Goal: Browse casually

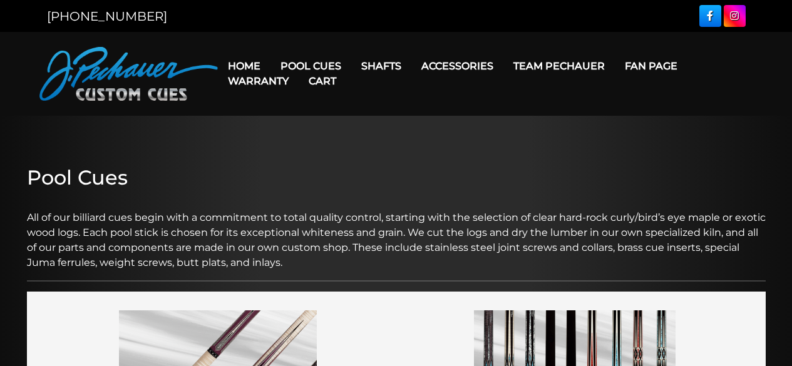
scroll to position [253, 0]
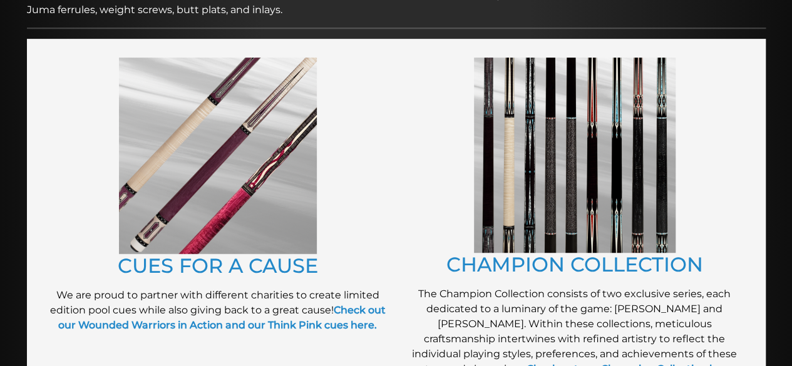
click at [256, 182] on img at bounding box center [218, 156] width 198 height 197
click at [556, 133] on img at bounding box center [575, 155] width 202 height 195
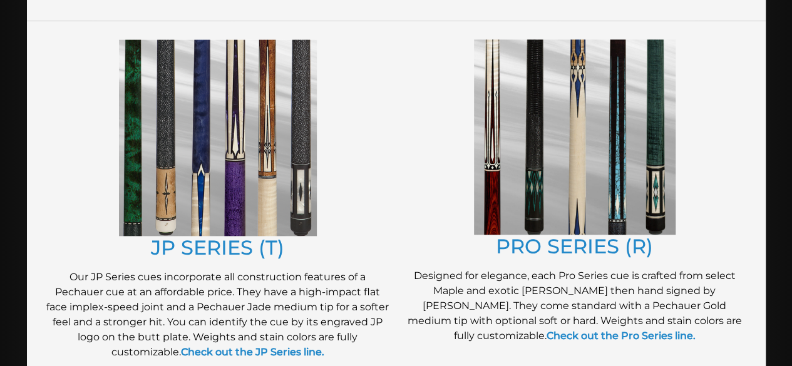
scroll to position [661, 0]
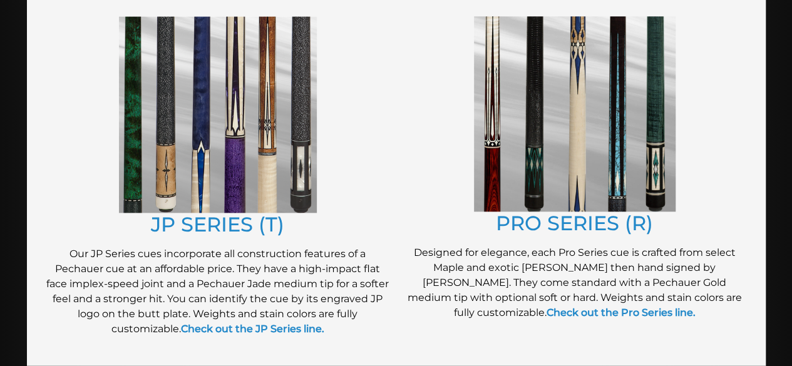
click at [215, 106] on img at bounding box center [218, 114] width 198 height 197
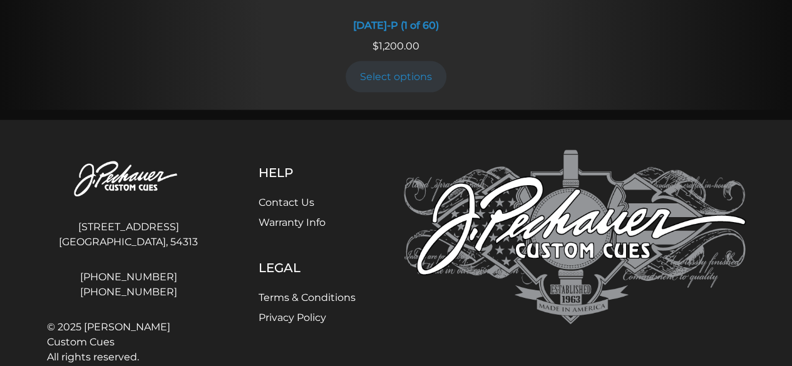
scroll to position [1320, 0]
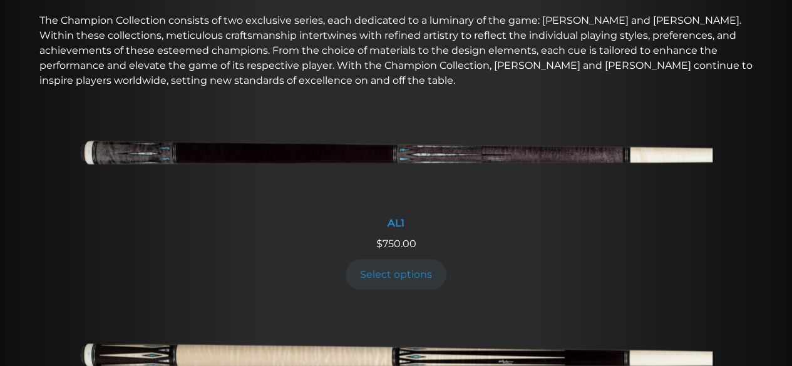
scroll to position [438, 0]
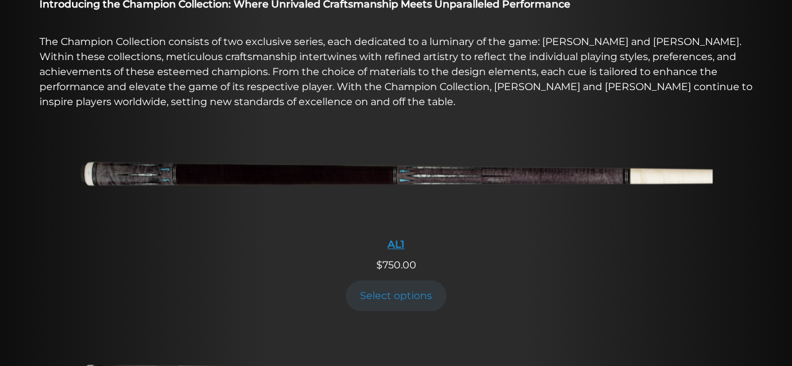
click at [462, 175] on img at bounding box center [396, 178] width 632 height 105
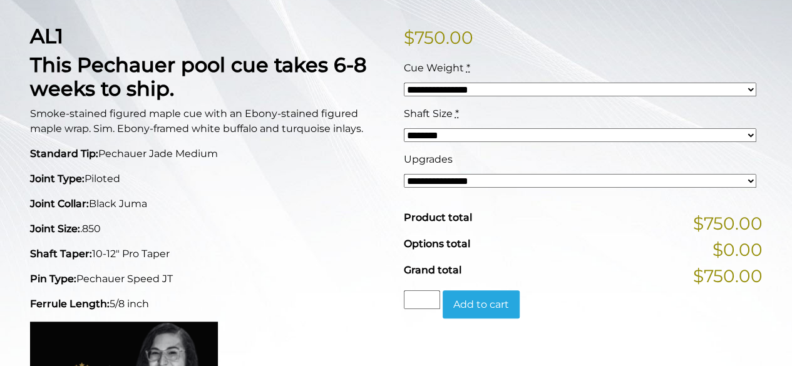
scroll to position [307, 0]
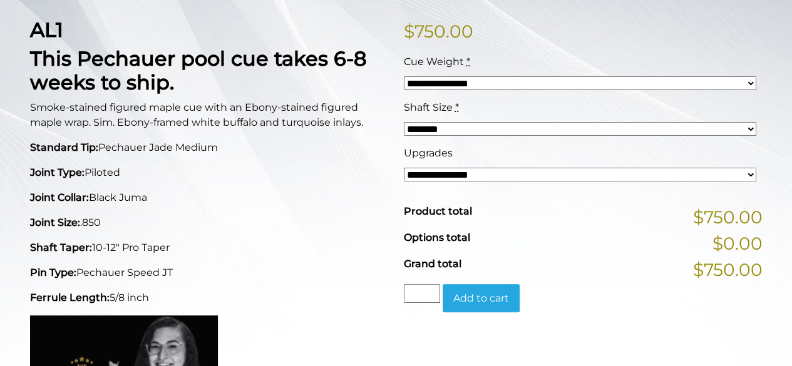
click at [741, 180] on select "**********" at bounding box center [580, 175] width 352 height 14
select select "*****"
click at [404, 168] on select "**********" at bounding box center [580, 175] width 352 height 14
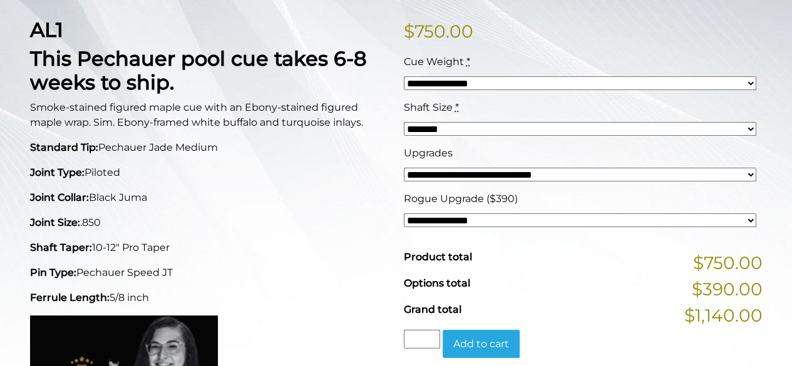
click at [748, 80] on select "**********" at bounding box center [580, 83] width 352 height 14
select select "*****"
click at [404, 76] on select "**********" at bounding box center [580, 83] width 352 height 14
click at [745, 126] on select "******** ******** ******* ********" at bounding box center [580, 129] width 352 height 14
click at [404, 122] on select "******** ******** ******* ********" at bounding box center [580, 129] width 352 height 14
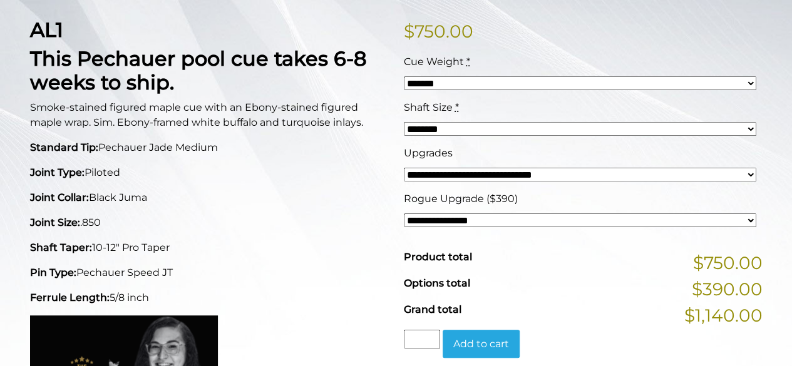
click at [732, 123] on select "******** ******** ******* ********" at bounding box center [580, 129] width 352 height 14
select select "*****"
click at [404, 122] on select "******** ******** ******* ********" at bounding box center [580, 129] width 352 height 14
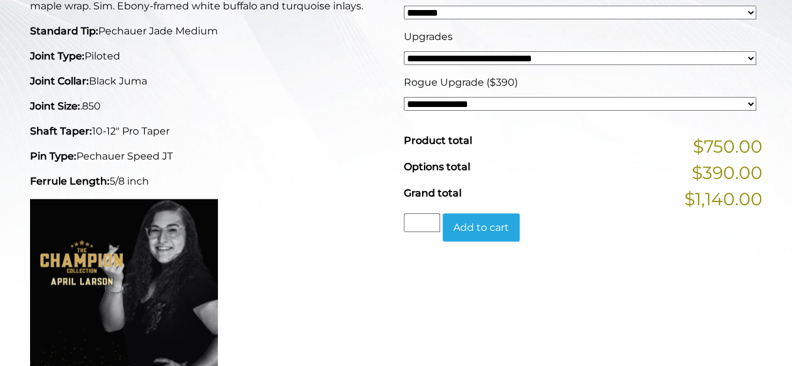
scroll to position [429, 0]
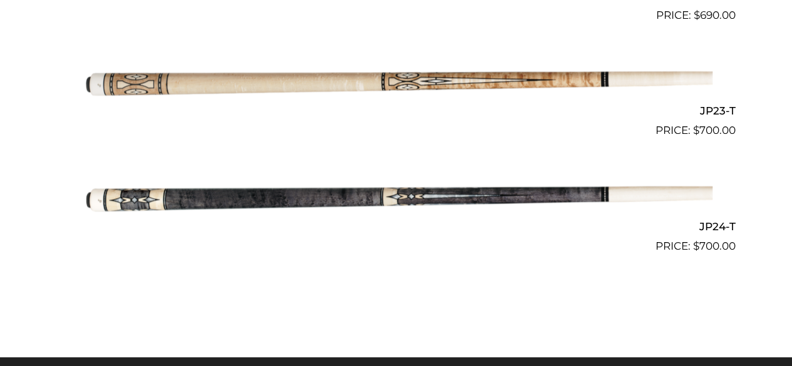
scroll to position [2851, 0]
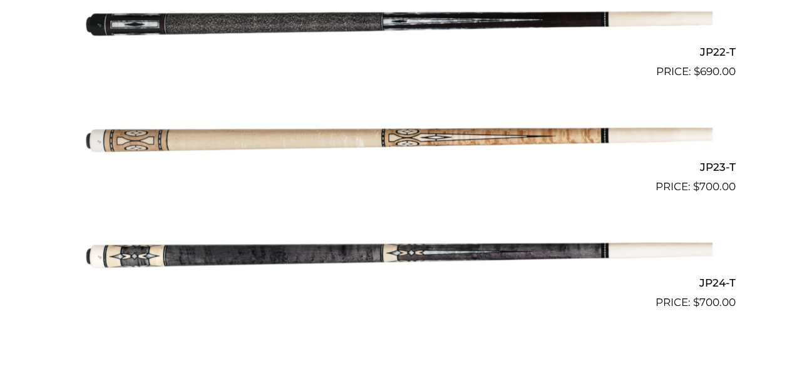
click at [404, 138] on img at bounding box center [396, 137] width 632 height 105
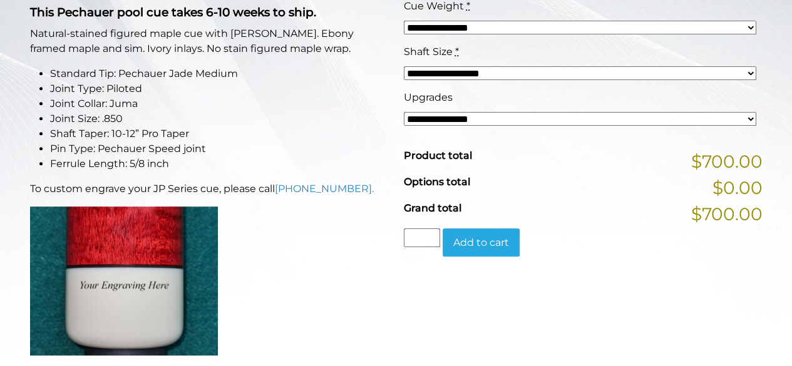
scroll to position [361, 0]
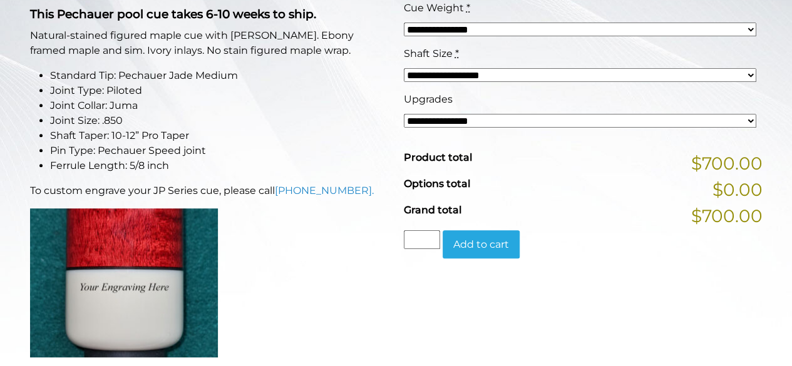
click at [751, 121] on select "**********" at bounding box center [580, 121] width 352 height 14
select select "*****"
click at [404, 114] on select "**********" at bounding box center [580, 121] width 352 height 14
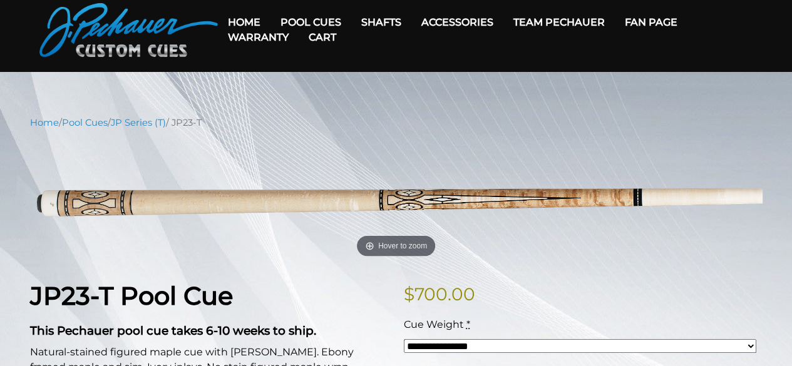
scroll to position [23, 0]
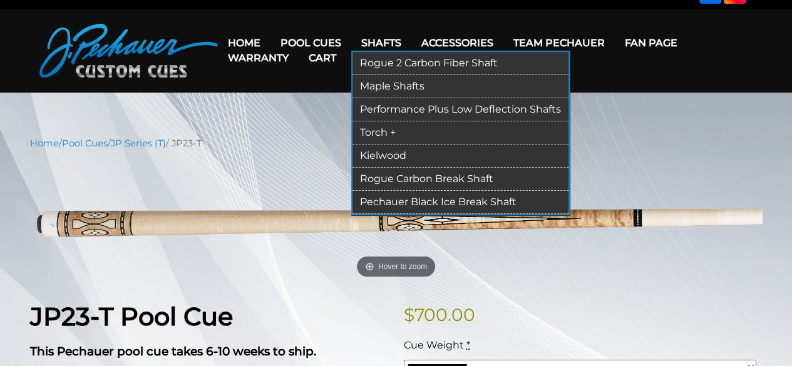
click at [423, 106] on link "Performance Plus Low Deflection Shafts" at bounding box center [460, 109] width 216 height 23
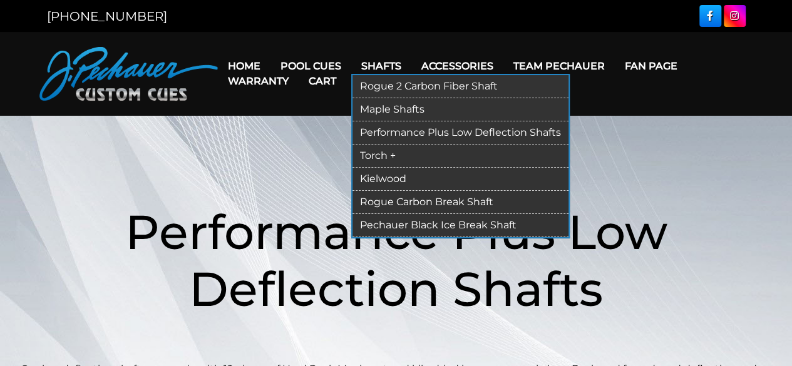
click at [372, 178] on link "Kielwood" at bounding box center [460, 179] width 216 height 23
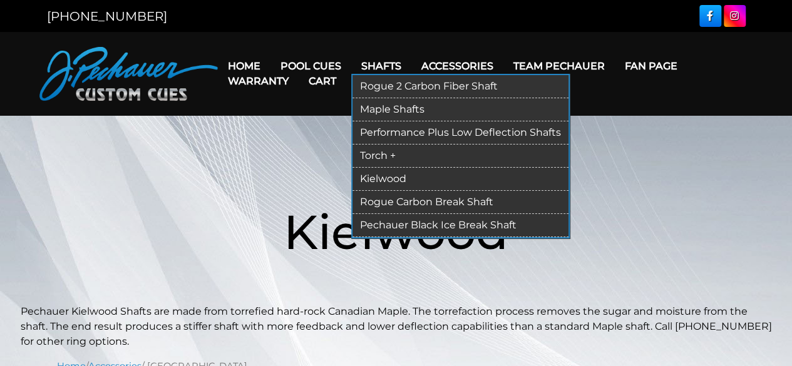
click at [370, 217] on link "Pechauer Black Ice Break Shaft" at bounding box center [460, 225] width 216 height 23
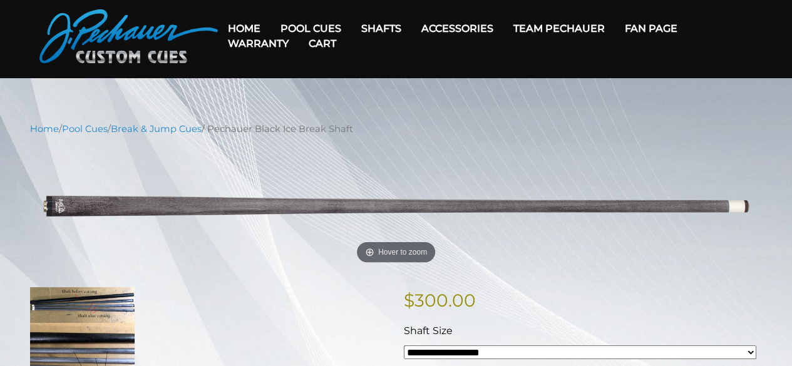
scroll to position [34, 0]
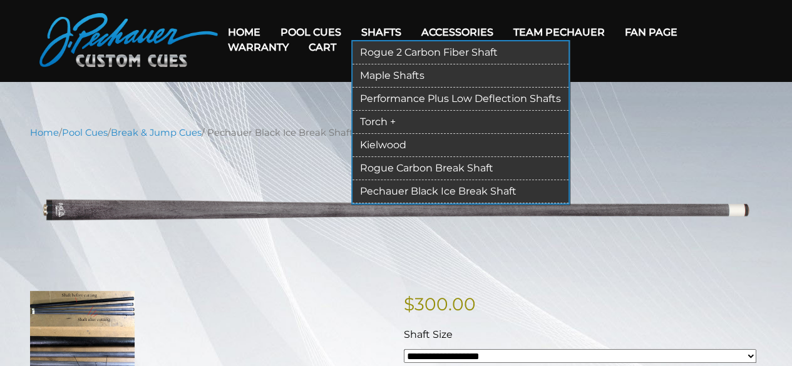
click at [373, 118] on link "Torch +" at bounding box center [460, 122] width 216 height 23
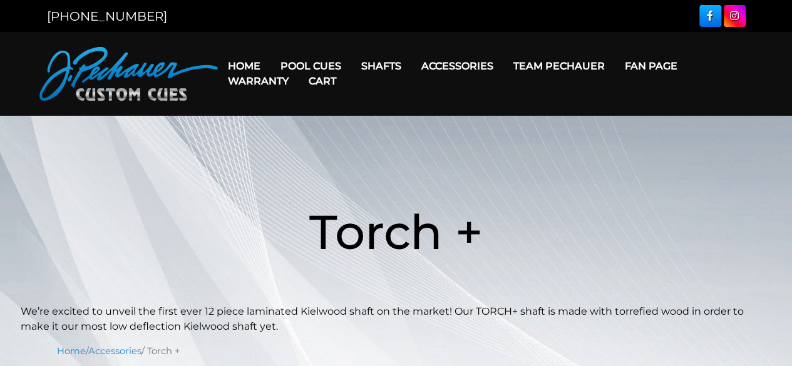
scroll to position [252, 0]
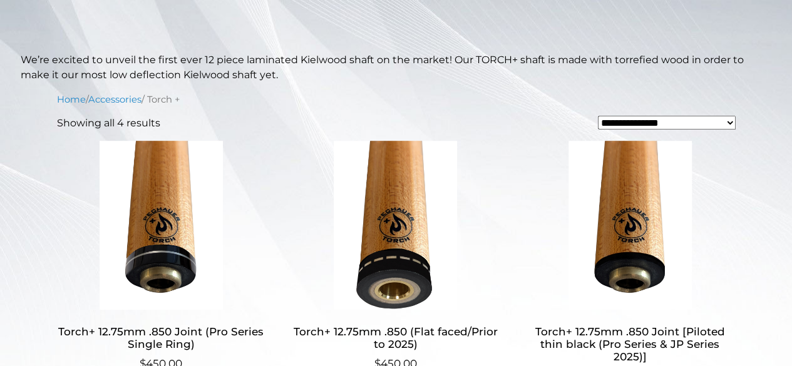
drag, startPoint x: 801, startPoint y: 34, endPoint x: 801, endPoint y: 103, distance: 68.2
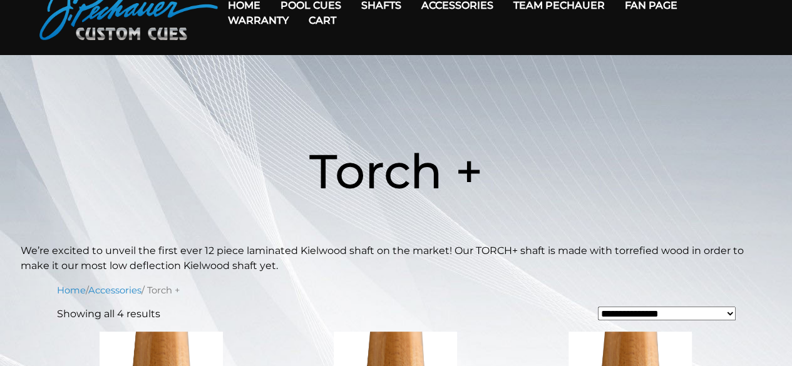
scroll to position [36, 0]
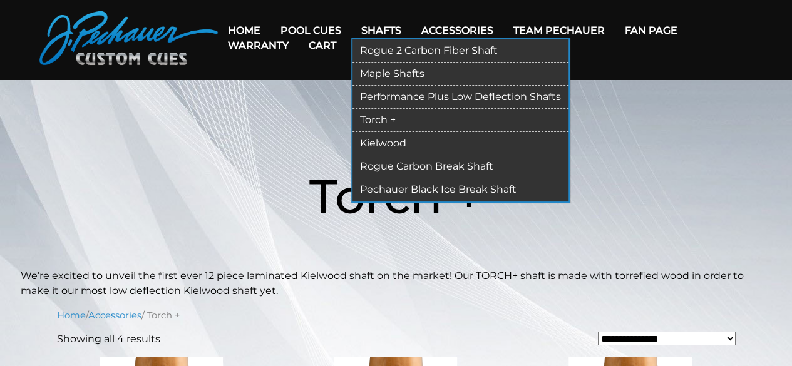
click at [389, 51] on link "Rogue 2 Carbon Fiber Shaft" at bounding box center [460, 50] width 216 height 23
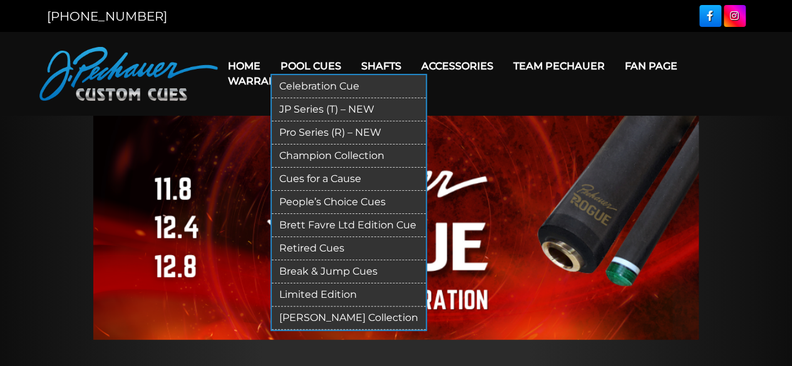
click at [297, 248] on link "Retired Cues" at bounding box center [349, 248] width 154 height 23
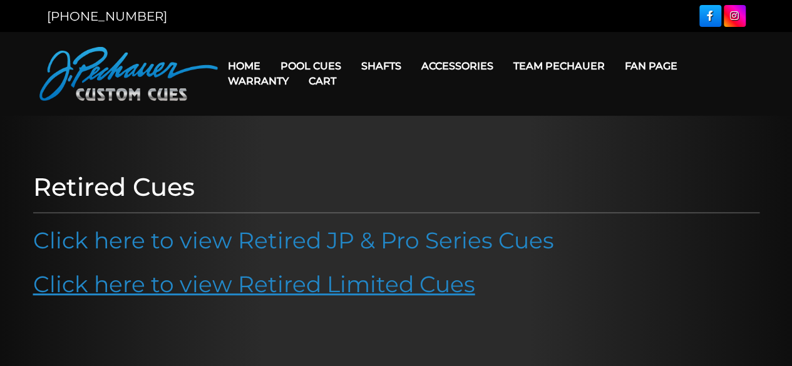
click at [332, 289] on link "Click here to view Retired Limited Cues" at bounding box center [254, 284] width 442 height 28
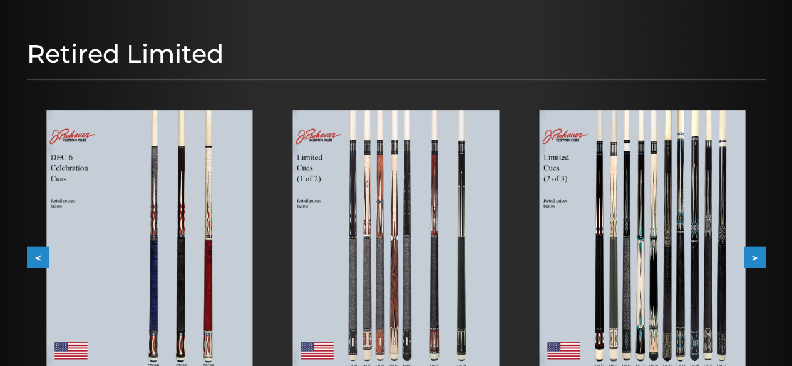
scroll to position [141, 0]
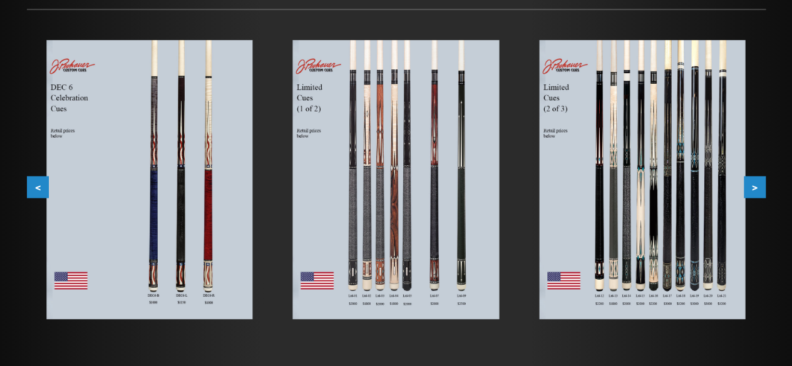
drag, startPoint x: 801, startPoint y: 44, endPoint x: 801, endPoint y: 121, distance: 76.4
click at [791, 121] on html "We're updating our online ordering! Online ordering is currently under maintena…" at bounding box center [396, 248] width 792 height 891
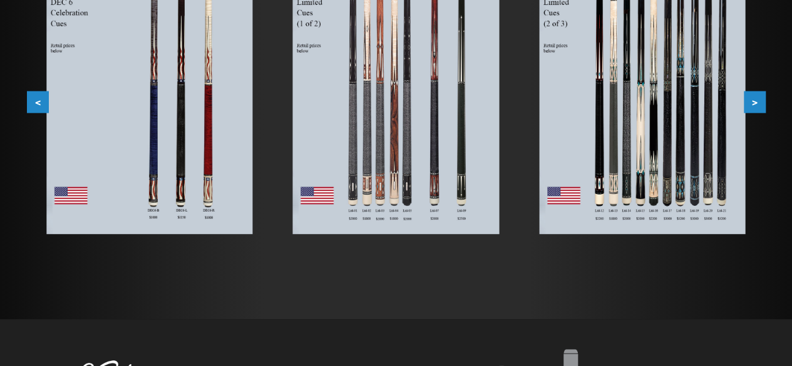
scroll to position [227, 0]
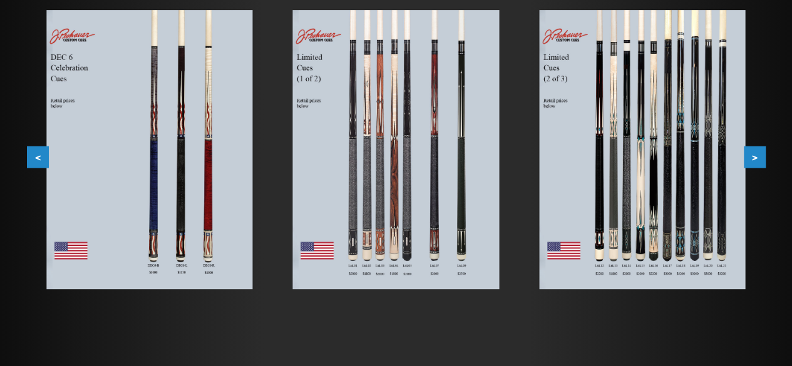
click at [666, 195] on img at bounding box center [642, 149] width 206 height 279
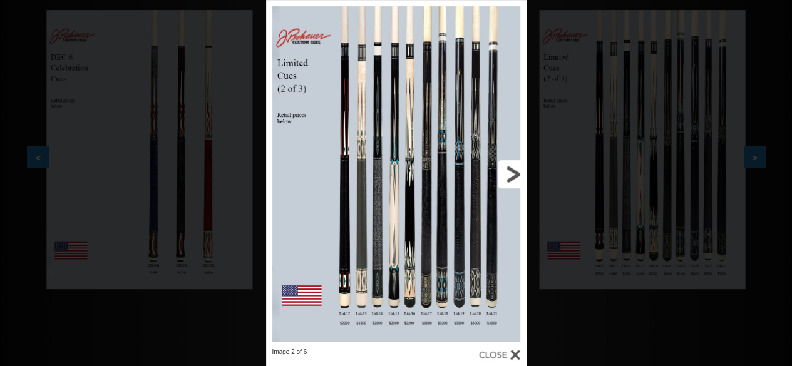
click at [515, 173] on link at bounding box center [467, 174] width 117 height 348
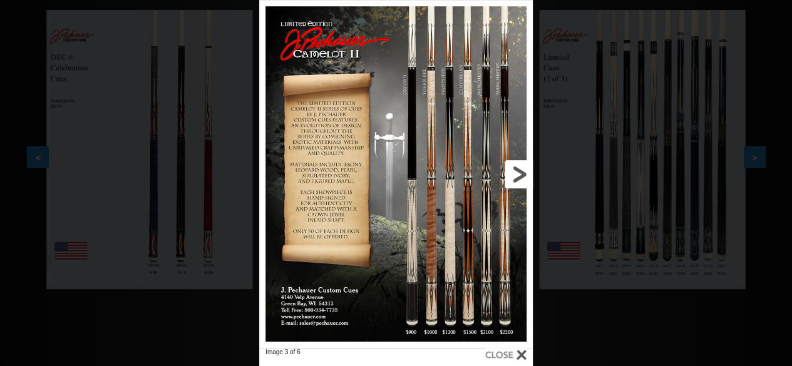
click at [515, 173] on link at bounding box center [470, 174] width 123 height 348
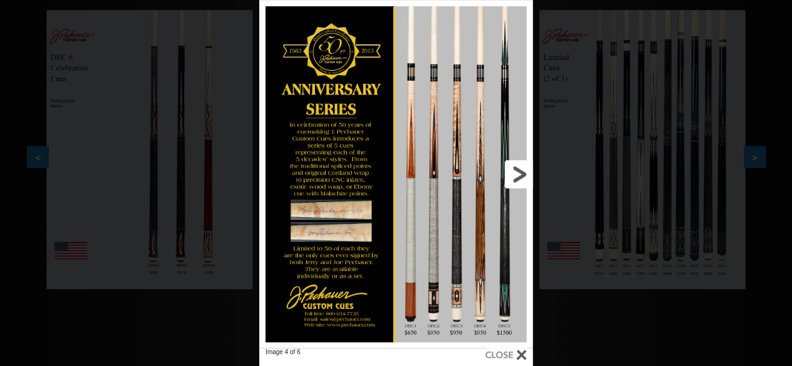
click at [515, 173] on link at bounding box center [470, 174] width 123 height 348
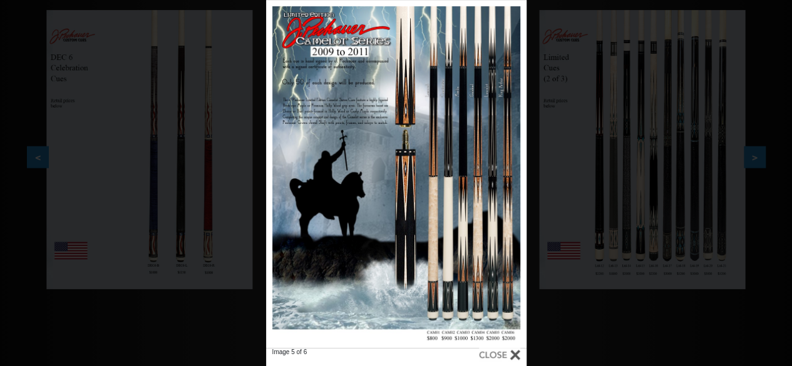
click at [643, 317] on div "Image 5 of 6" at bounding box center [396, 183] width 792 height 366
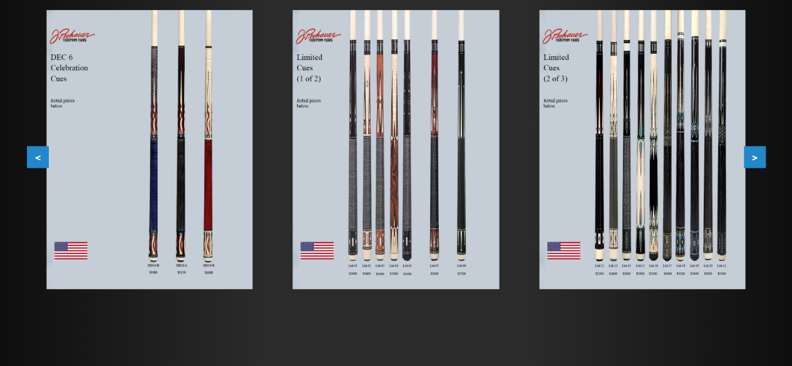
scroll to position [0, 0]
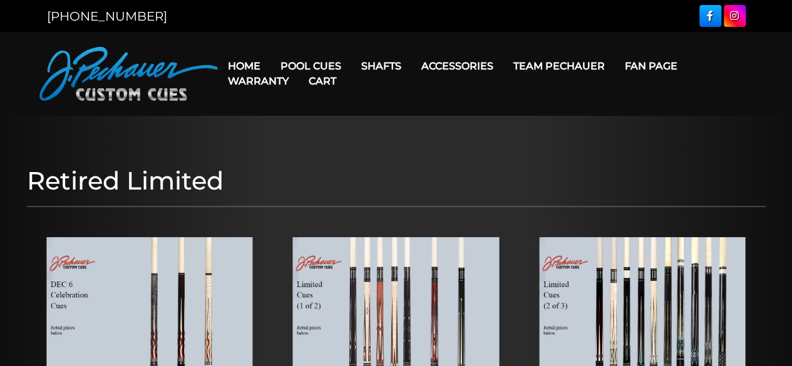
click at [331, 66] on link "Cart" at bounding box center [323, 81] width 48 height 32
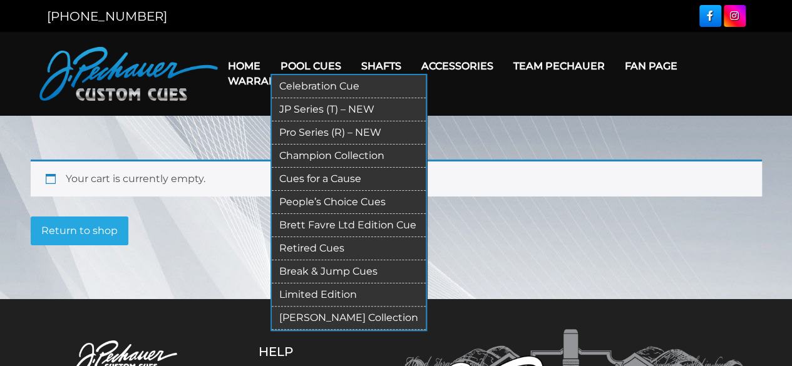
click at [348, 198] on link "People’s Choice Cues" at bounding box center [349, 202] width 154 height 23
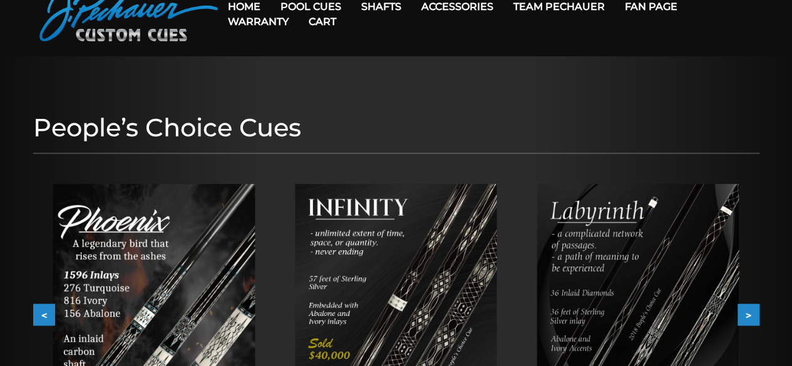
scroll to position [34, 0]
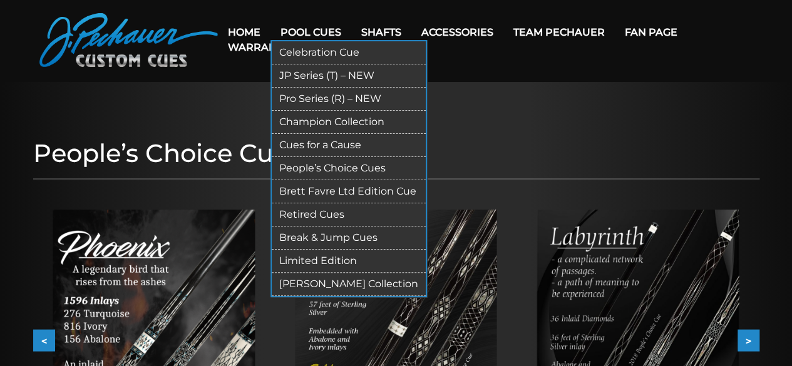
click at [297, 280] on link "[PERSON_NAME] Collection" at bounding box center [349, 284] width 154 height 23
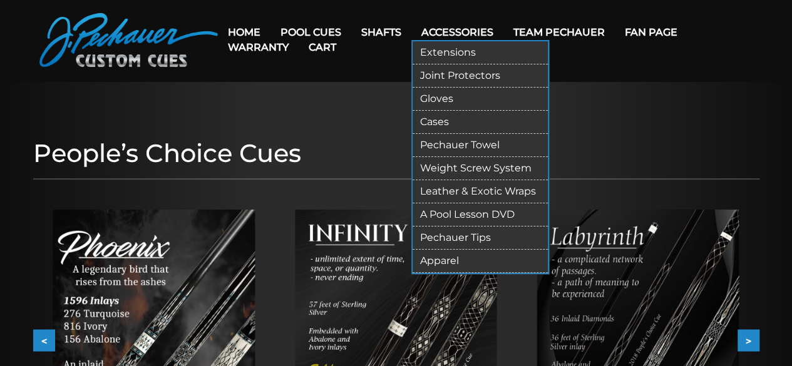
click at [438, 121] on link "Cases" at bounding box center [480, 122] width 135 height 23
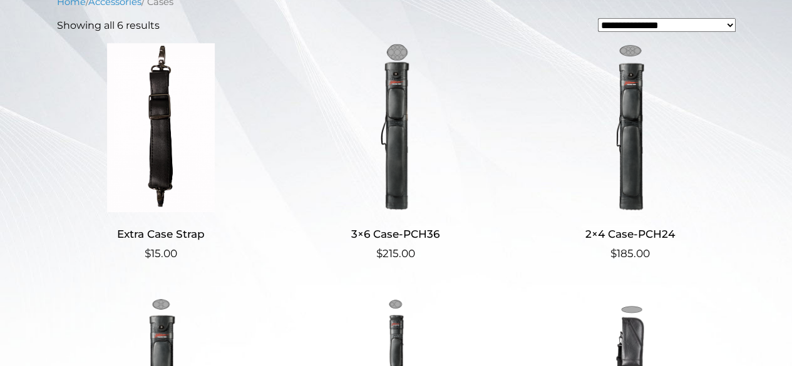
scroll to position [304, 0]
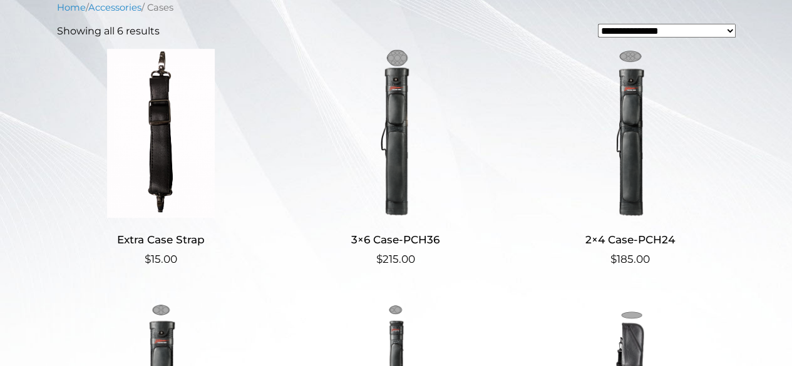
drag, startPoint x: 788, startPoint y: 121, endPoint x: 801, endPoint y: 53, distance: 68.9
click at [791, 53] on html "We're updating our online ordering! Online ordering is currently under maintena…" at bounding box center [396, 298] width 792 height 1204
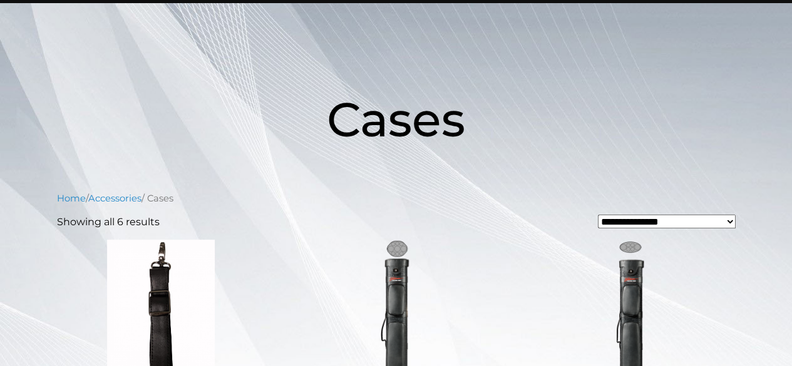
scroll to position [0, 0]
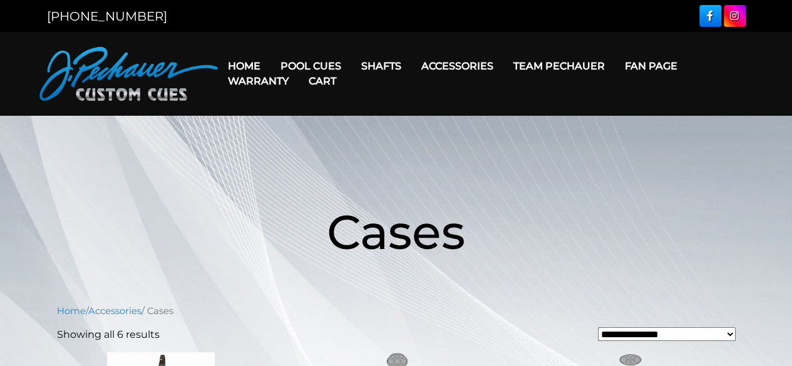
click at [592, 63] on link "Team Pechauer" at bounding box center [558, 66] width 111 height 32
click at [552, 59] on link "Team Pechauer" at bounding box center [558, 66] width 111 height 32
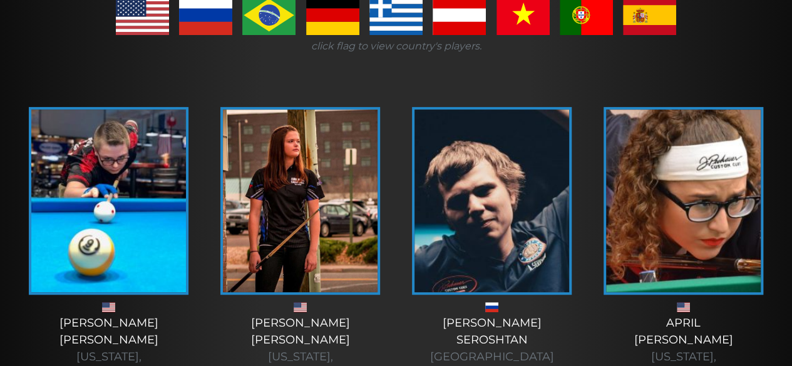
scroll to position [305, 0]
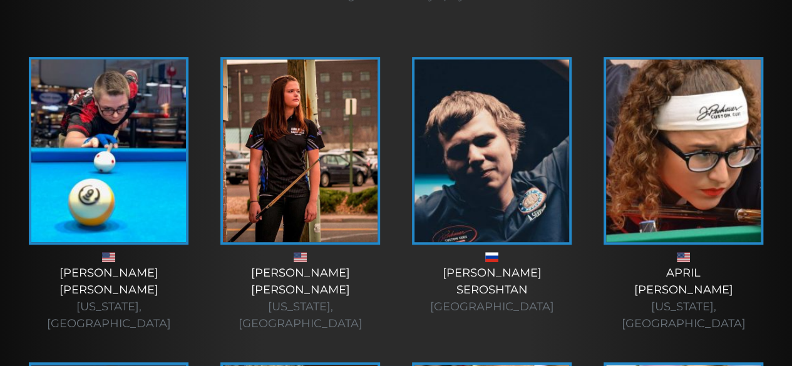
drag, startPoint x: 799, startPoint y: 23, endPoint x: 801, endPoint y: 44, distance: 20.7
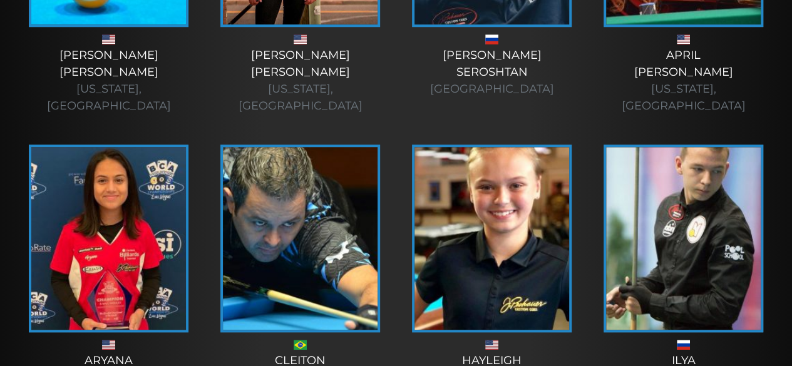
scroll to position [391, 0]
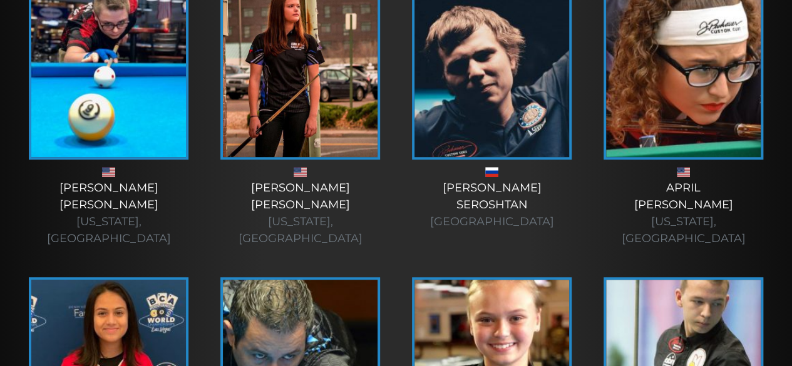
click at [655, 80] on img at bounding box center [683, 65] width 155 height 183
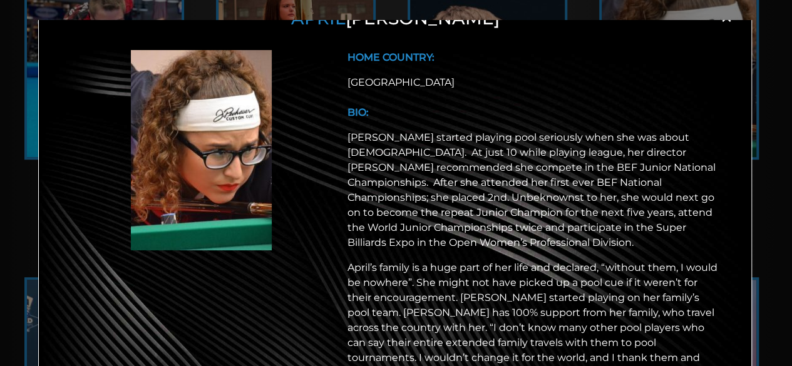
scroll to position [0, 0]
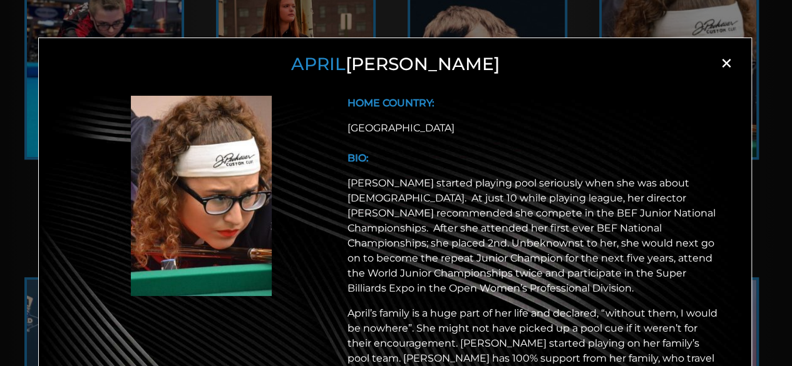
click at [722, 64] on span "×" at bounding box center [726, 63] width 19 height 19
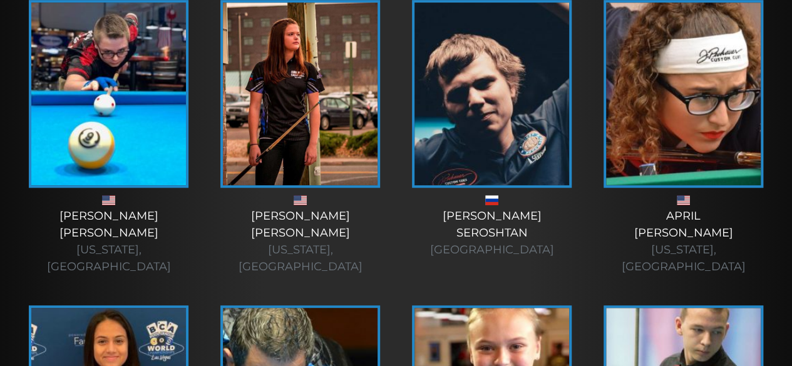
scroll to position [611, 0]
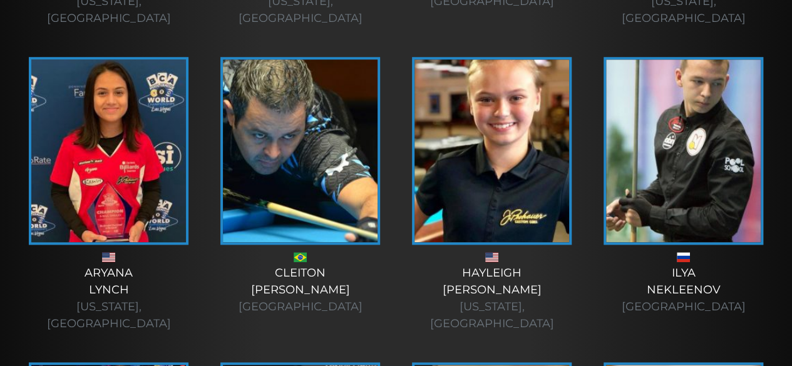
click at [558, 80] on img at bounding box center [491, 150] width 155 height 183
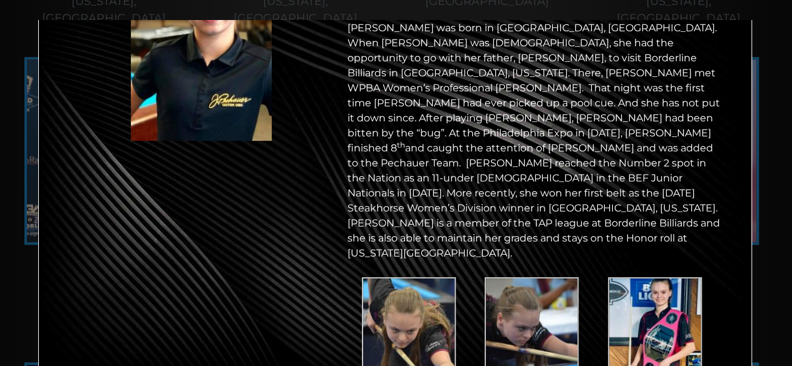
scroll to position [168, 0]
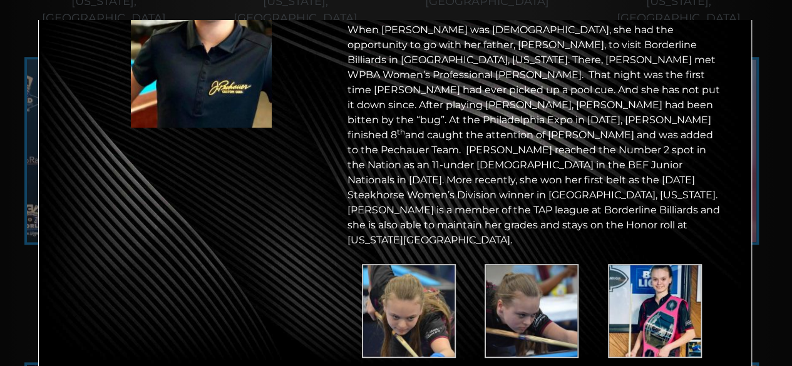
click at [553, 269] on img at bounding box center [532, 311] width 94 height 94
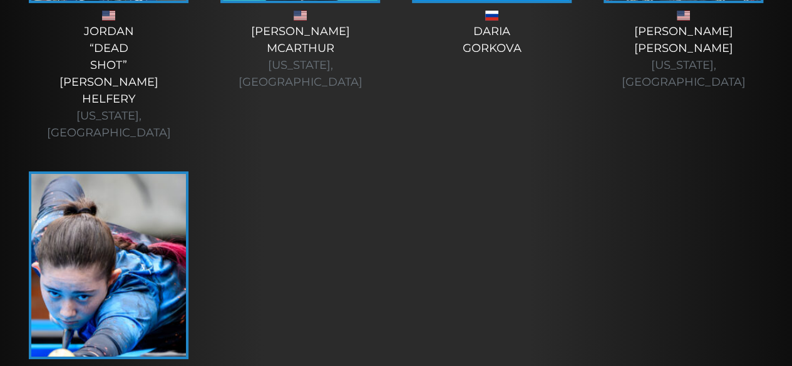
scroll to position [4460, 0]
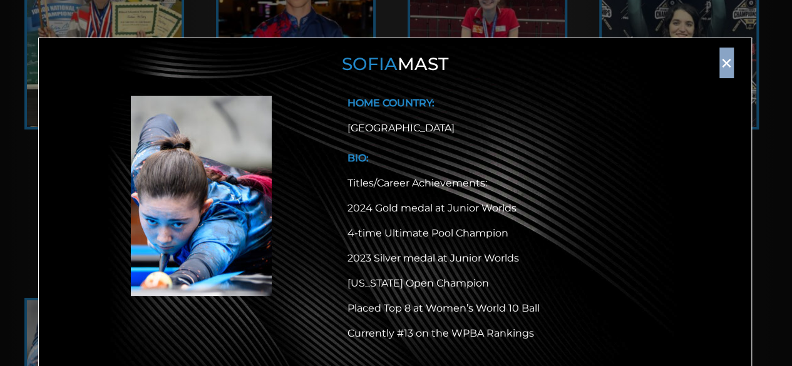
drag, startPoint x: 722, startPoint y: 59, endPoint x: 717, endPoint y: 66, distance: 8.9
click at [717, 66] on span "×" at bounding box center [726, 63] width 19 height 19
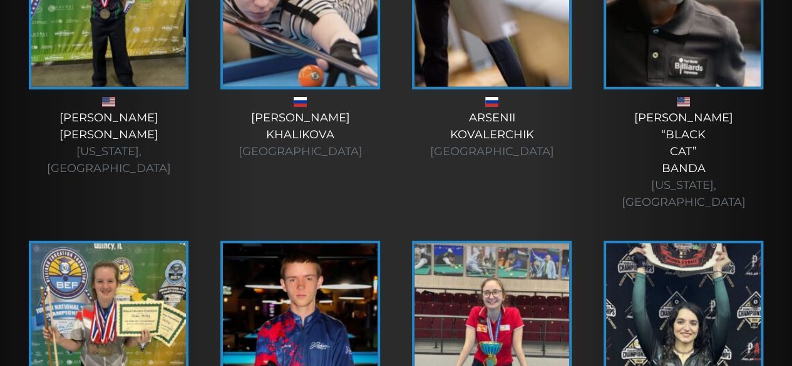
scroll to position [4066, 0]
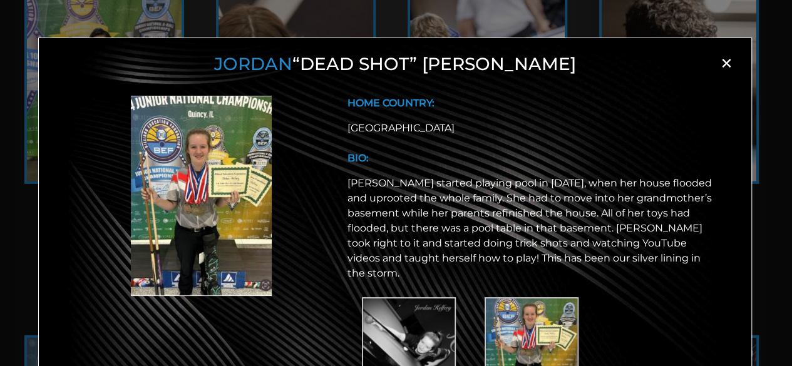
click at [131, 234] on img at bounding box center [201, 196] width 141 height 200
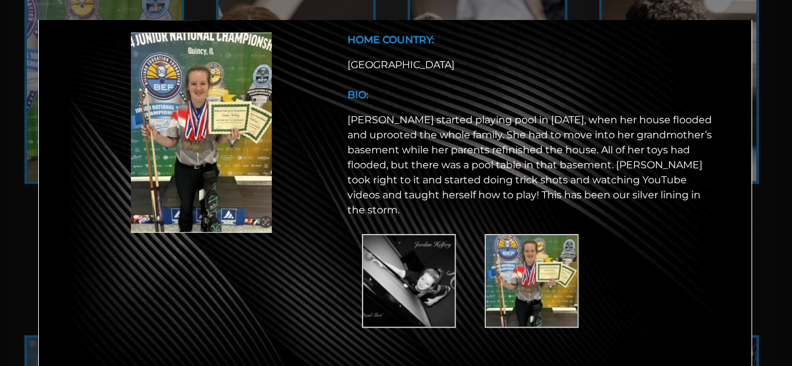
scroll to position [0, 0]
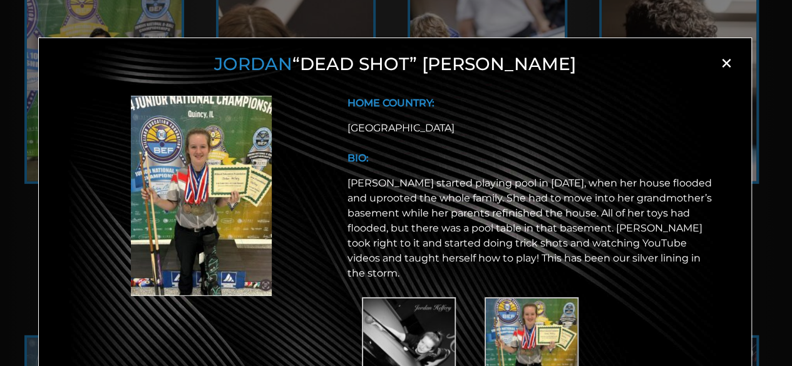
click at [720, 62] on span "×" at bounding box center [726, 63] width 19 height 19
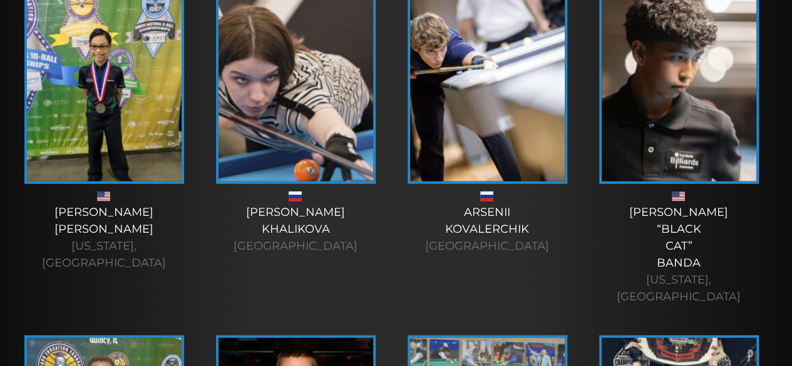
scroll to position [4158, 0]
